Goal: Task Accomplishment & Management: Manage account settings

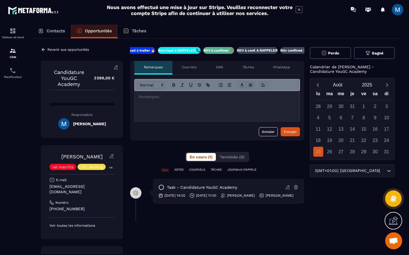
click at [240, 110] on div at bounding box center [216, 106] width 165 height 30
click at [283, 132] on div "Envoyer" at bounding box center [289, 132] width 13 height 6
click at [249, 52] on p "RDV à conf. A RAPPELER" at bounding box center [257, 50] width 41 height 5
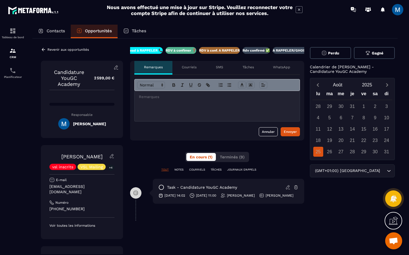
scroll to position [0, 49]
click at [44, 48] on icon at bounding box center [43, 49] width 5 height 5
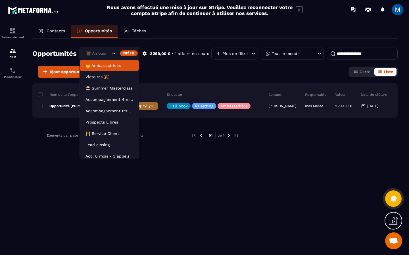
click at [112, 55] on icon "Search for option" at bounding box center [114, 54] width 6 height 6
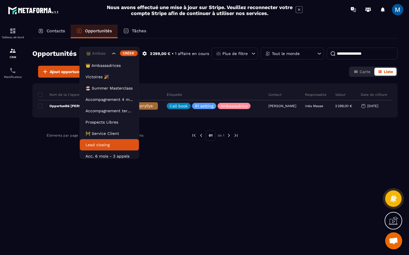
click at [113, 142] on p "Lead closing" at bounding box center [109, 145] width 48 height 6
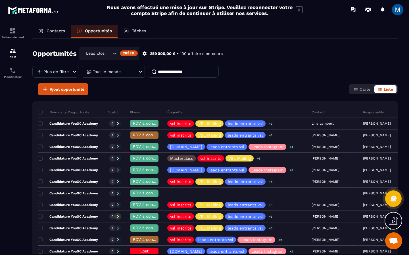
click at [103, 124] on div "Candidature YouGC Academy" at bounding box center [71, 123] width 66 height 11
